Goal: Information Seeking & Learning: Find specific fact

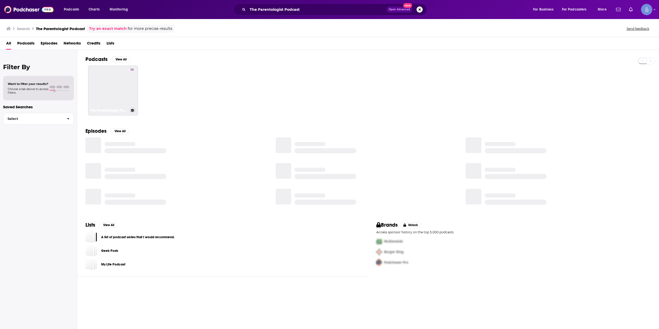
click at [120, 88] on link "30 The Parentologist Podcast" at bounding box center [113, 91] width 50 height 50
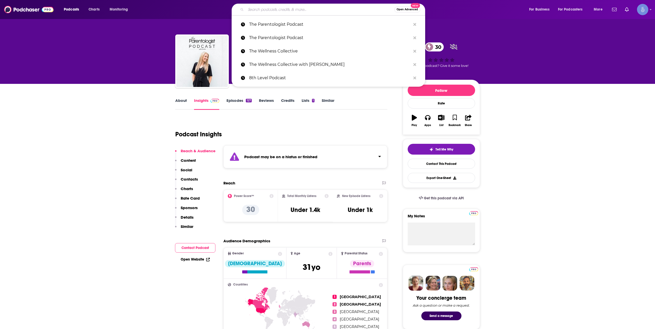
click at [306, 6] on input "Search podcasts, credits, & more..." at bounding box center [320, 9] width 149 height 8
paste input "Mindset Unfiltered by [PERSON_NAME]"
type input "Mindset Unfiltered by [PERSON_NAME]"
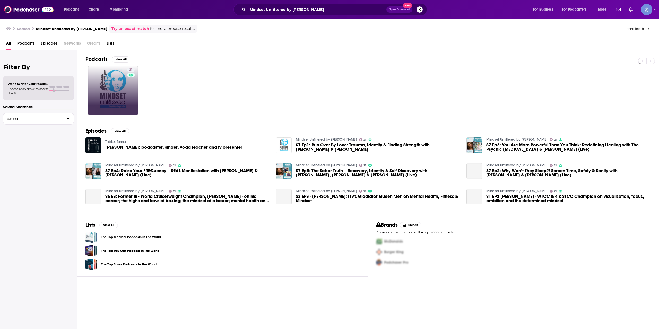
click at [116, 87] on link "21" at bounding box center [113, 91] width 50 height 50
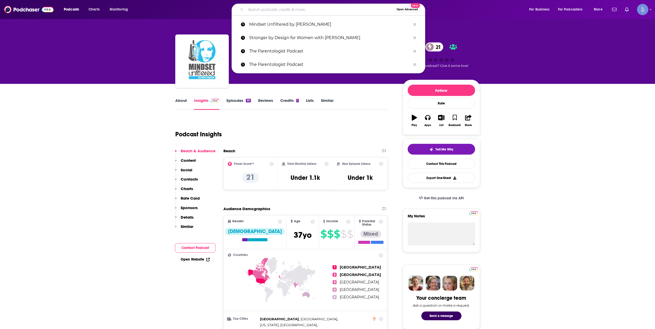
click at [300, 8] on input "Search podcasts, credits, & more..." at bounding box center [320, 9] width 149 height 8
paste input "[URL][DOMAIN_NAME]"
type input "[URL][DOMAIN_NAME]"
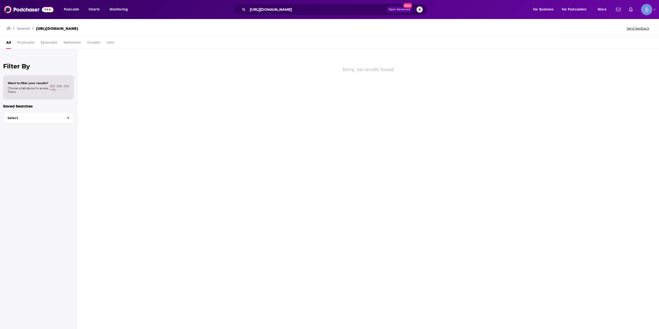
click at [297, 17] on div "Podcasts Charts Monitoring [URL][DOMAIN_NAME] Open Advanced New For Business Fo…" at bounding box center [329, 9] width 659 height 19
click at [297, 16] on div "Podcasts Charts Monitoring [URL][DOMAIN_NAME] Open Advanced New For Business Fo…" at bounding box center [329, 9] width 659 height 19
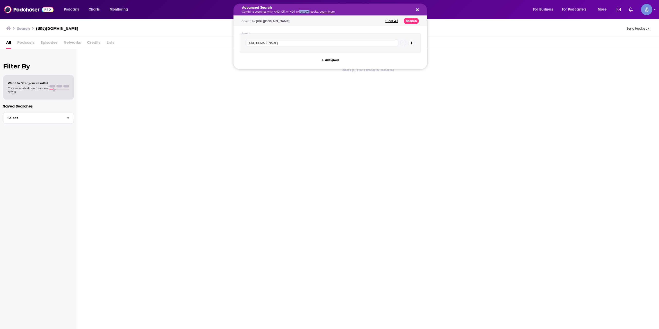
click at [298, 12] on p "Combine searches with AND, OR, or NOT to narrow results. Learn More" at bounding box center [326, 12] width 168 height 3
click at [290, 21] on span "[URL][DOMAIN_NAME]" at bounding box center [273, 21] width 34 height 4
click at [396, 20] on button "Clear All" at bounding box center [392, 21] width 16 height 4
click at [416, 10] on icon "Search podcasts, credits, & more..." at bounding box center [417, 10] width 3 height 4
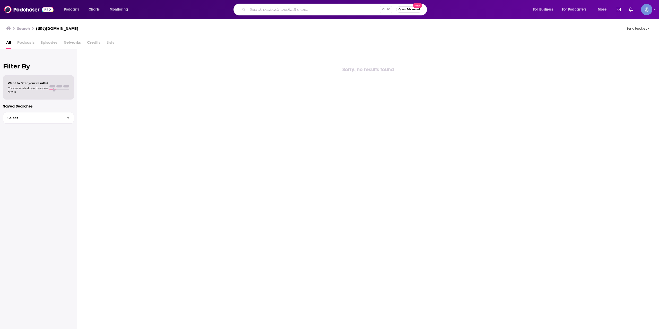
click at [299, 6] on input "Search podcasts, credits, & more..." at bounding box center [314, 9] width 132 height 8
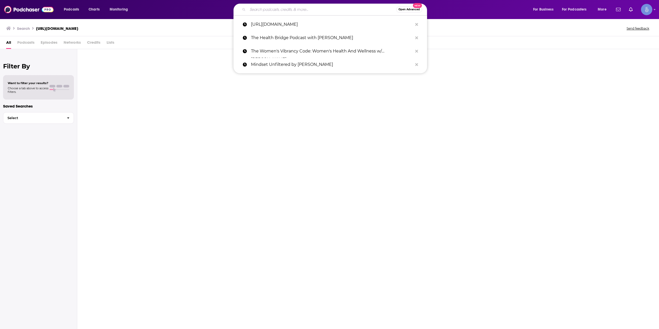
paste input "[URL][DOMAIN_NAME]"
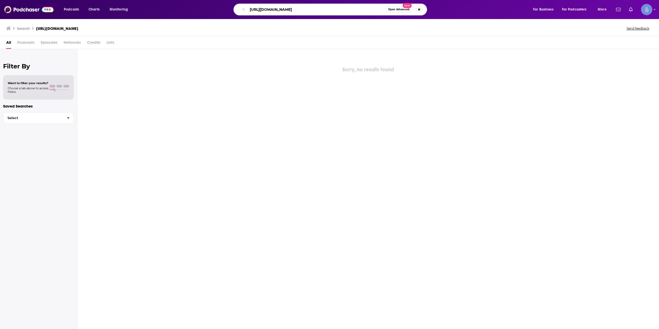
type input "[URL][DOMAIN_NAME]"
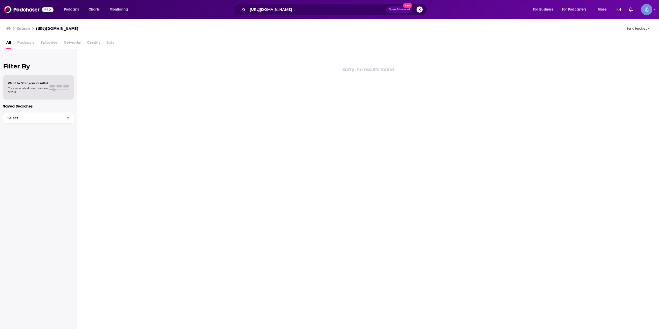
click at [293, 4] on div "[URL][DOMAIN_NAME] Open Advanced New" at bounding box center [330, 10] width 194 height 12
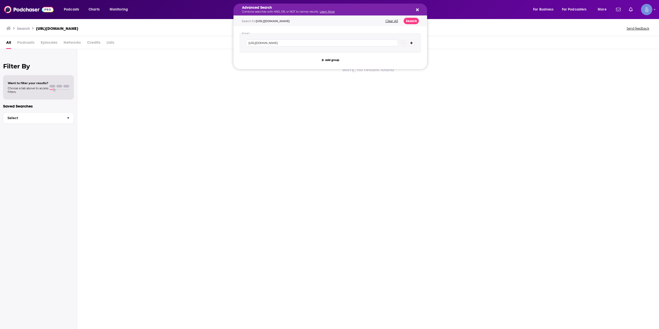
click at [292, 6] on h5 "Advanced Search" at bounding box center [326, 8] width 168 height 4
click at [393, 23] on div "Search for [URL][DOMAIN_NAME] Clear All Search" at bounding box center [330, 21] width 194 height 11
click at [393, 19] on div "Search for [URL][DOMAIN_NAME] Clear All Search" at bounding box center [330, 21] width 194 height 11
click at [383, 22] on div "Search for [URL][DOMAIN_NAME] Clear All Search" at bounding box center [330, 21] width 194 height 11
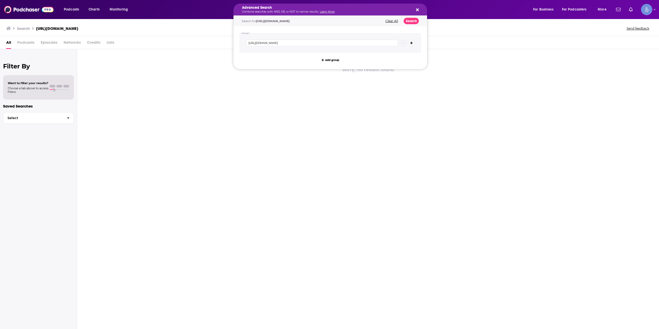
click at [392, 22] on button "Clear All" at bounding box center [392, 21] width 16 height 4
click at [288, 39] on div "Search podcasts, credits, & more..." at bounding box center [330, 43] width 181 height 20
click at [287, 39] on div "Search podcasts, credits, & more..." at bounding box center [330, 43] width 181 height 20
click at [286, 43] on input "Search podcasts, credits, & more..." at bounding box center [322, 43] width 152 height 7
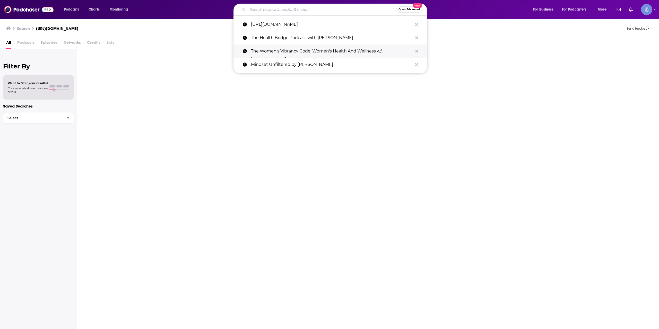
drag, startPoint x: 260, startPoint y: 80, endPoint x: 271, endPoint y: 51, distance: 31.3
click at [262, 81] on div "Sorry, no results found" at bounding box center [368, 189] width 582 height 280
click at [277, 7] on input "Search podcasts, credits, & more..." at bounding box center [322, 9] width 149 height 8
paste input "Gurl Gone Green with [PERSON_NAME]"
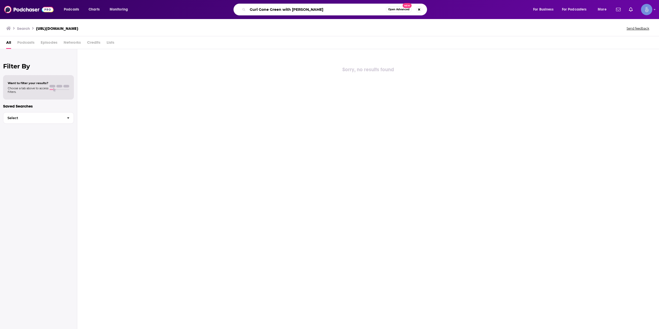
type input "Gurl Gone Green with [PERSON_NAME]"
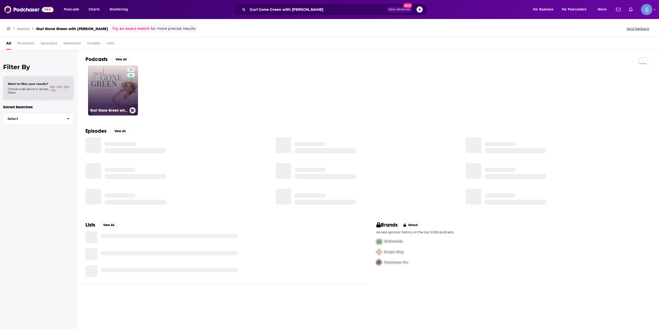
click at [113, 90] on link "14 Gurl Gone Green with [PERSON_NAME]" at bounding box center [113, 91] width 50 height 50
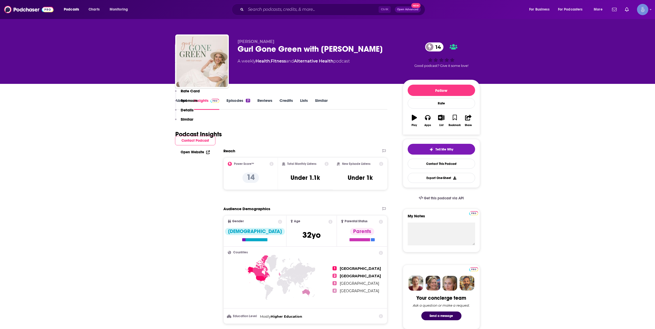
scroll to position [257, 0]
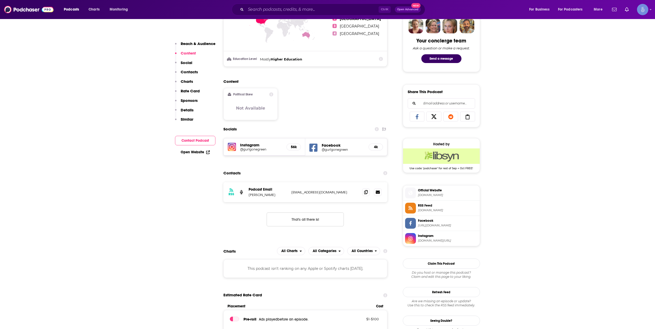
click at [246, 147] on h5 "Instagram" at bounding box center [261, 145] width 42 height 5
click at [252, 150] on h5 "@gurlgonegreen" at bounding box center [261, 149] width 42 height 4
click at [328, 5] on div "Ctrl K Open Advanced New" at bounding box center [329, 10] width 194 height 12
click at [317, 16] on div "Podcasts Charts Monitoring Ctrl K Open Advanced New For Business For Podcasters…" at bounding box center [327, 9] width 655 height 19
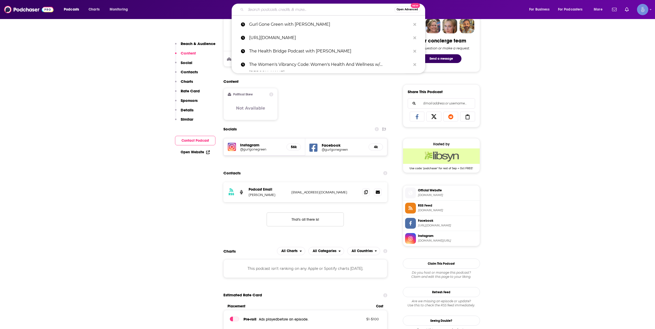
click at [317, 12] on input "Search podcasts, credits, & more..." at bounding box center [320, 9] width 149 height 8
paste input "[URL][DOMAIN_NAME]"
type input "[URL][DOMAIN_NAME]"
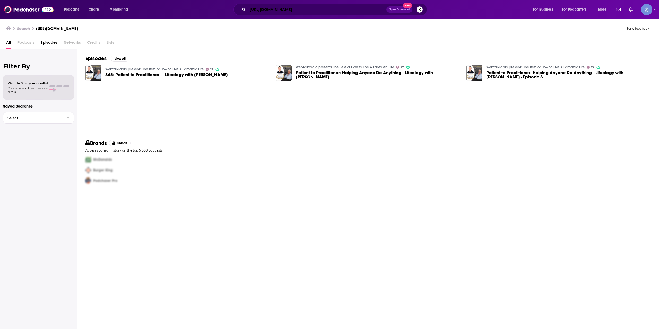
click at [298, 13] on input "[URL][DOMAIN_NAME]" at bounding box center [317, 9] width 139 height 8
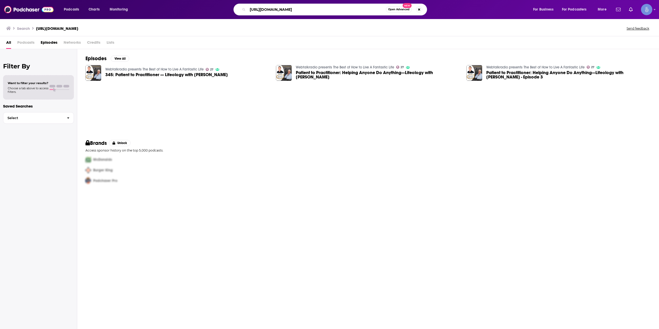
click at [298, 13] on input "[URL][DOMAIN_NAME]" at bounding box center [317, 9] width 138 height 8
paste input "[PERSON_NAME] | LIFEOLOGY® Radio - Video Interviews"
type input "[PERSON_NAME] | LIFEOLOGY® Radio - Video Interviews"
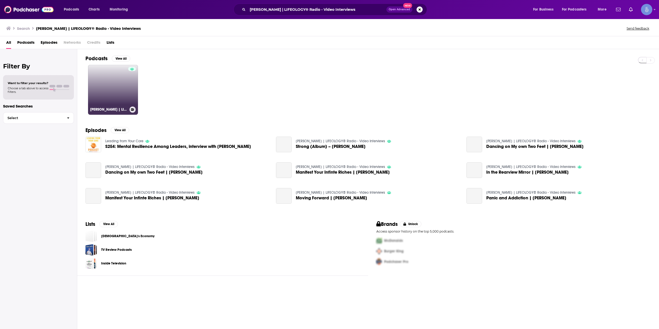
click at [121, 87] on link "[PERSON_NAME] | LIFEOLOGY® Radio - Video Interviews" at bounding box center [113, 90] width 50 height 50
